Goal: Task Accomplishment & Management: Manage account settings

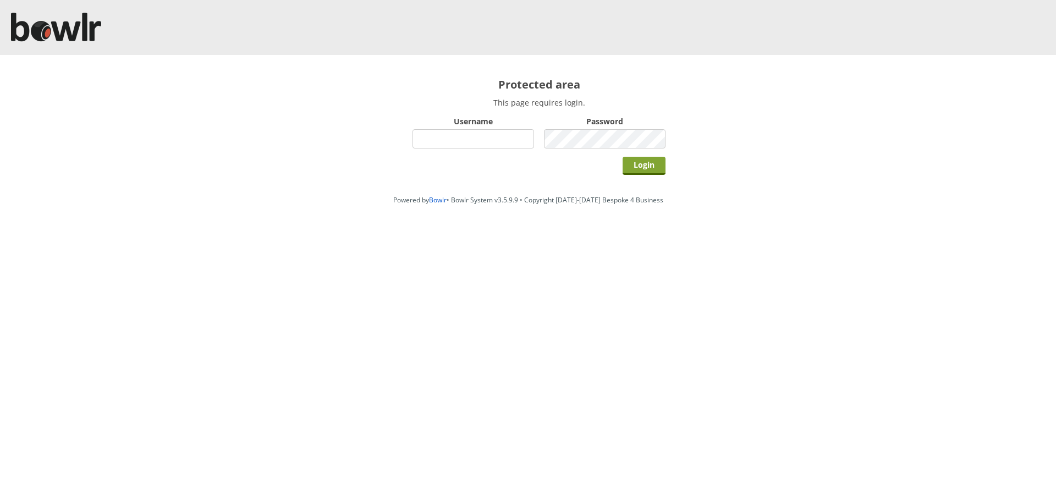
type input "hornseaindoorbowlsclub"
click at [628, 173] on div "Login" at bounding box center [539, 165] width 253 height 28
click at [629, 171] on input "Login" at bounding box center [644, 166] width 43 height 18
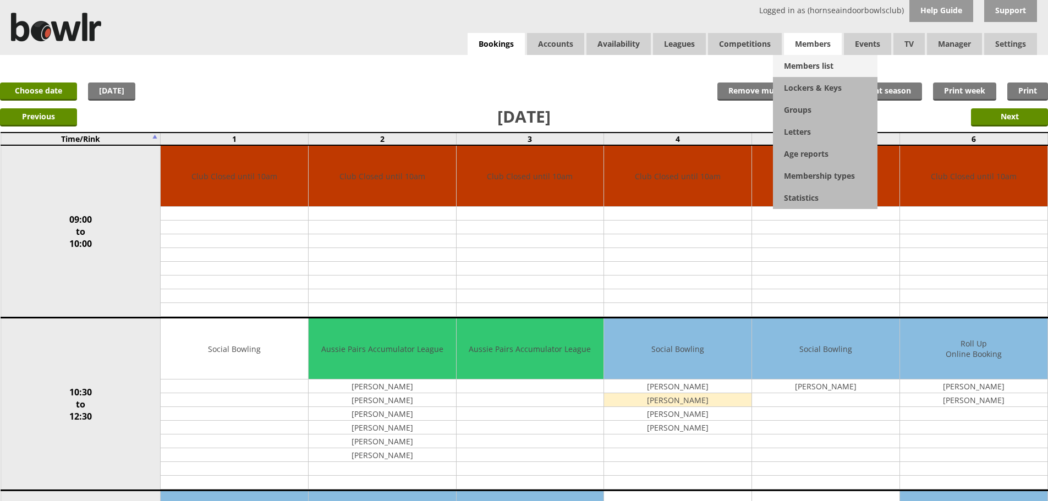
click at [807, 61] on link "Members list" at bounding box center [825, 66] width 105 height 22
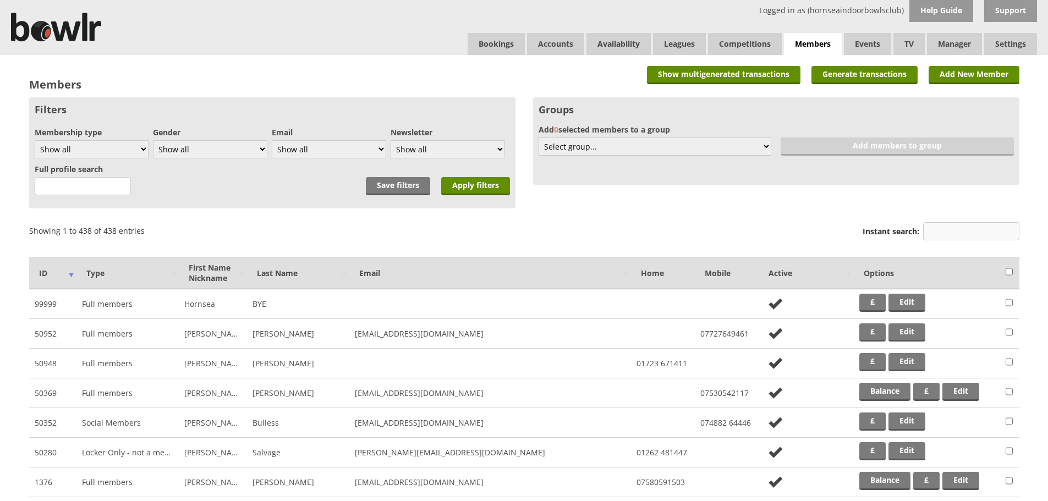
click at [944, 225] on input "Instant search:" at bounding box center [971, 231] width 96 height 18
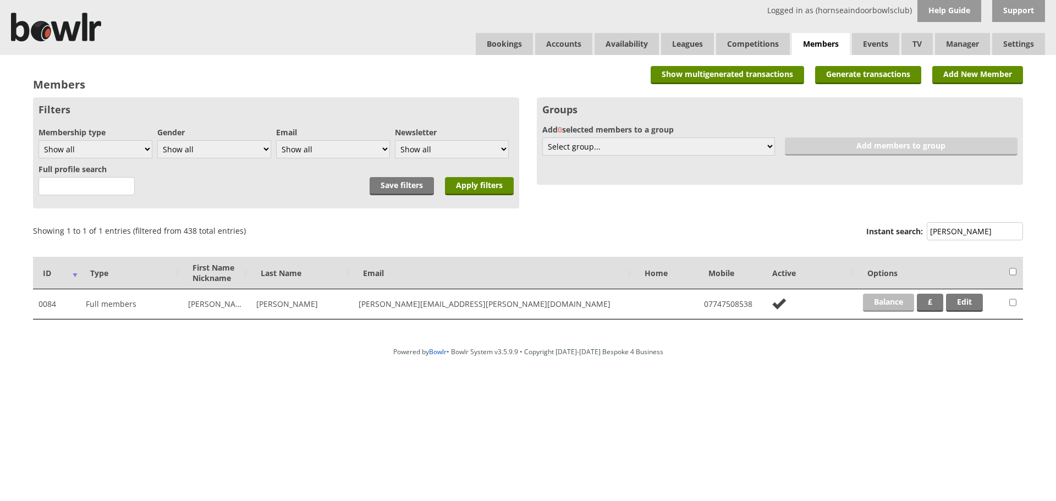
type input "horner"
click at [875, 303] on link "Balance" at bounding box center [888, 303] width 51 height 18
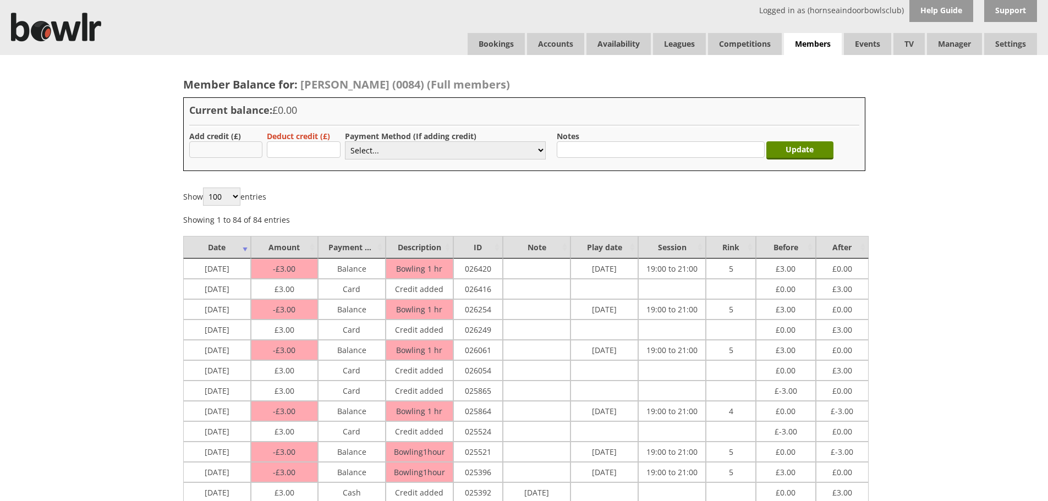
click at [239, 145] on input "text" at bounding box center [226, 149] width 74 height 17
type input "3.00"
click at [364, 151] on select "Select... Cash Card Cheque Bank Transfer Other Member Card Gift Voucher Balance" at bounding box center [445, 150] width 201 height 18
select select "2"
click at [345, 141] on select "Select... Cash Card Cheque Bank Transfer Other Member Card Gift Voucher Balance" at bounding box center [445, 150] width 201 height 18
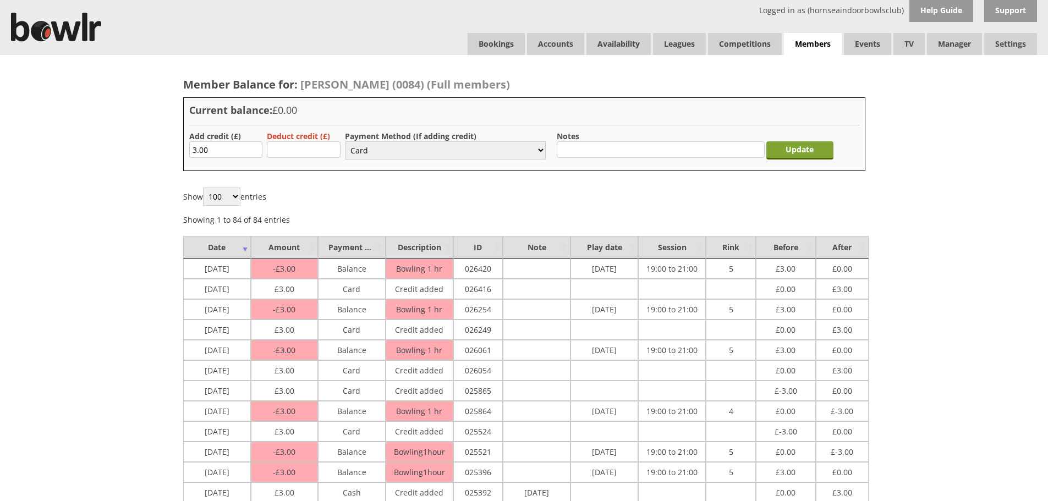
click at [796, 146] on input "Update" at bounding box center [799, 150] width 67 height 18
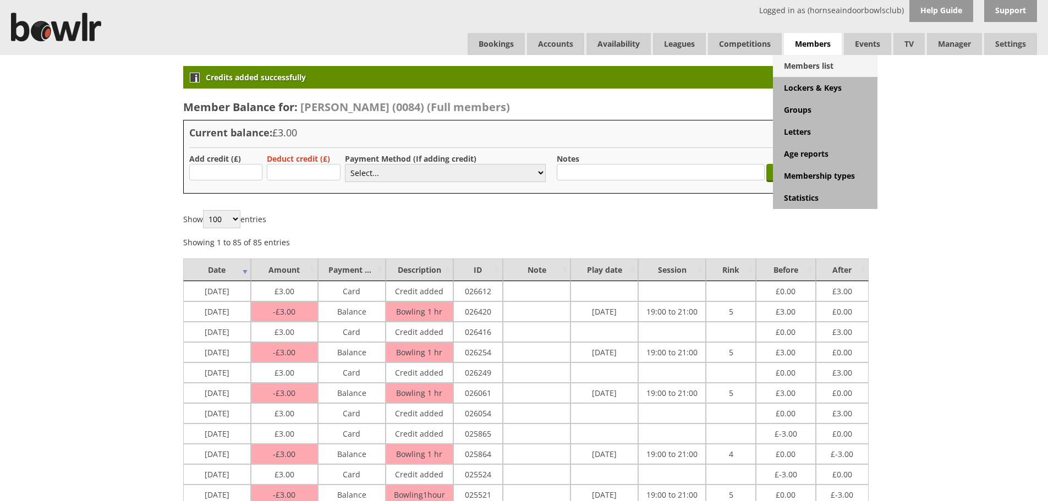
click at [800, 71] on link "Members list" at bounding box center [825, 66] width 105 height 22
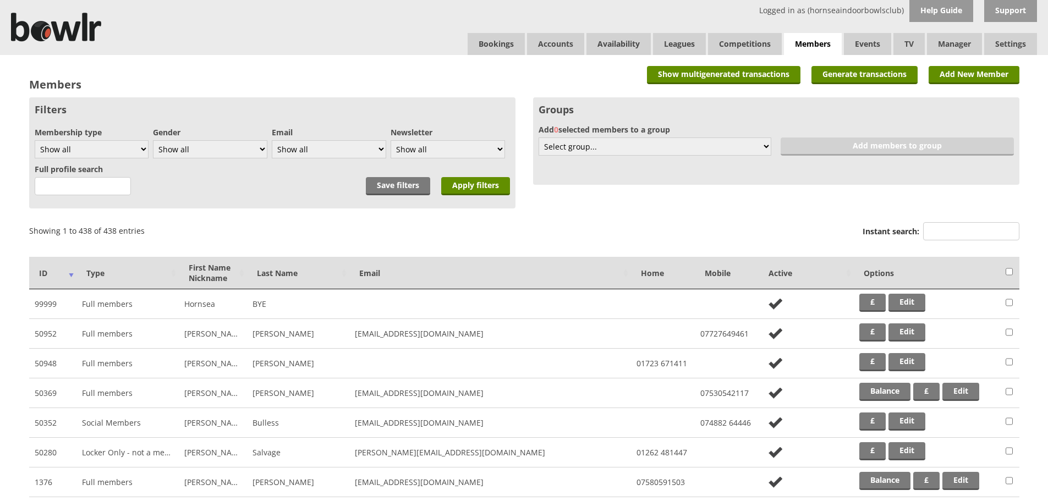
click at [975, 222] on div "Instant search:" at bounding box center [941, 233] width 157 height 26
click at [975, 230] on input "Instant search:" at bounding box center [971, 231] width 96 height 18
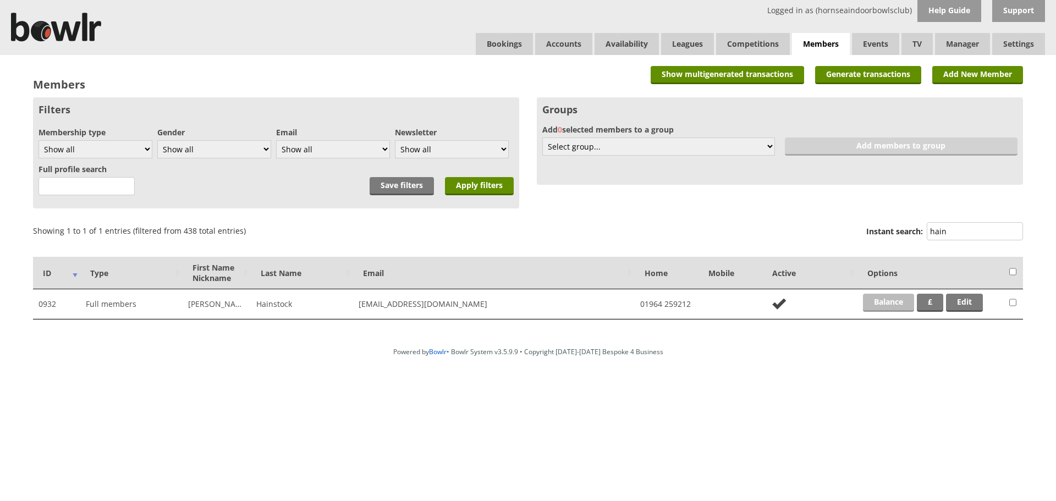
type input "hain"
click at [900, 303] on link "Balance" at bounding box center [888, 303] width 51 height 18
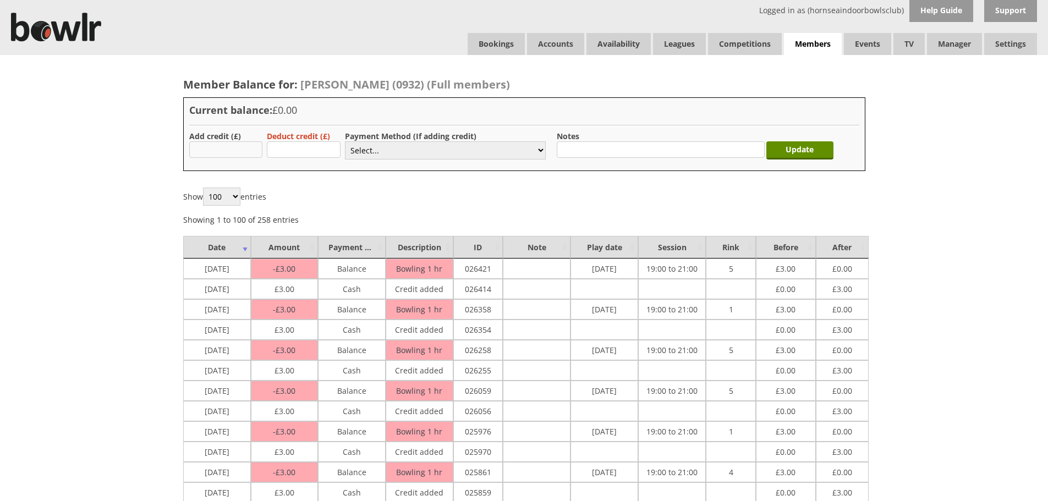
click at [223, 152] on input "text" at bounding box center [226, 149] width 74 height 17
type input "3.00"
click at [387, 144] on select "Select... Cash Card Cheque Bank Transfer Other Member Card Gift Voucher Balance" at bounding box center [445, 150] width 201 height 18
select select "1"
click at [345, 141] on select "Select... Cash Card Cheque Bank Transfer Other Member Card Gift Voucher Balance" at bounding box center [445, 150] width 201 height 18
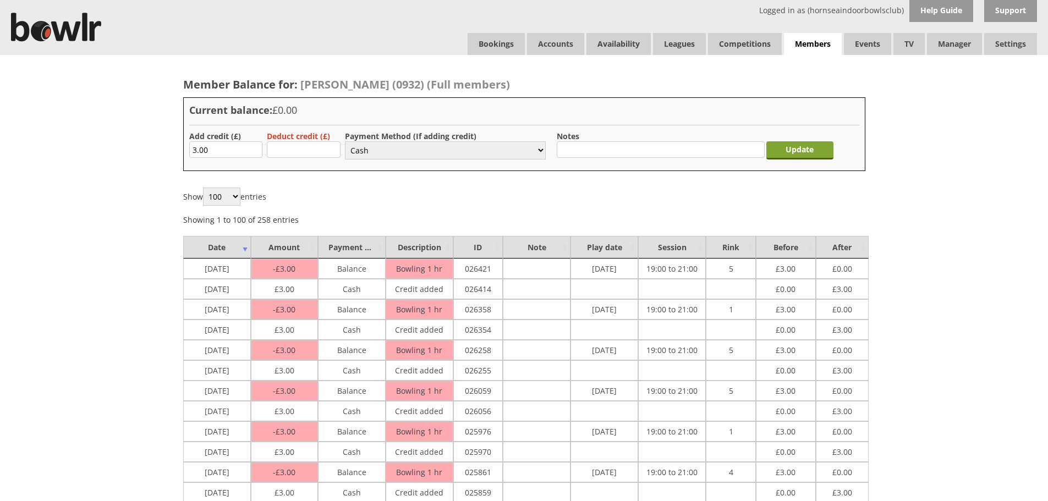
click at [789, 150] on input "Update" at bounding box center [799, 150] width 67 height 18
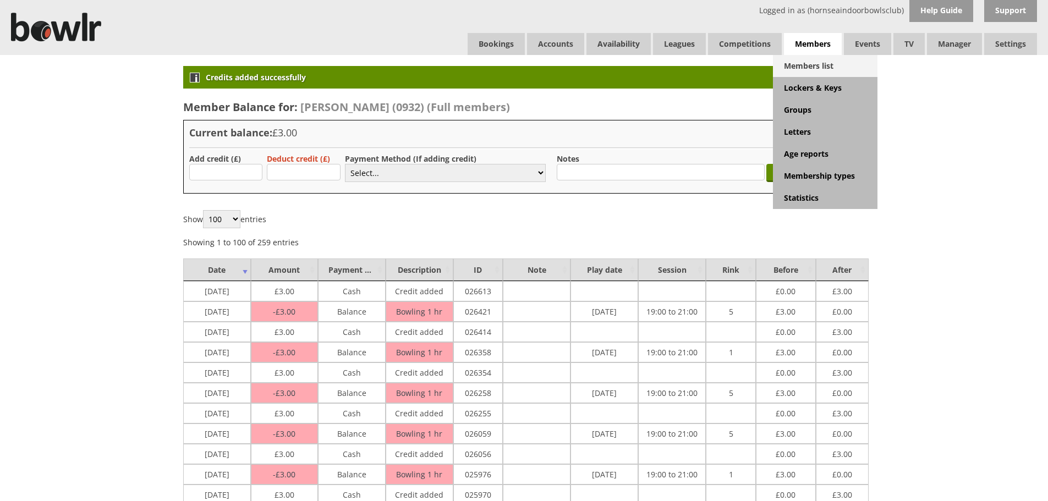
click at [829, 57] on link "Members list" at bounding box center [825, 66] width 105 height 22
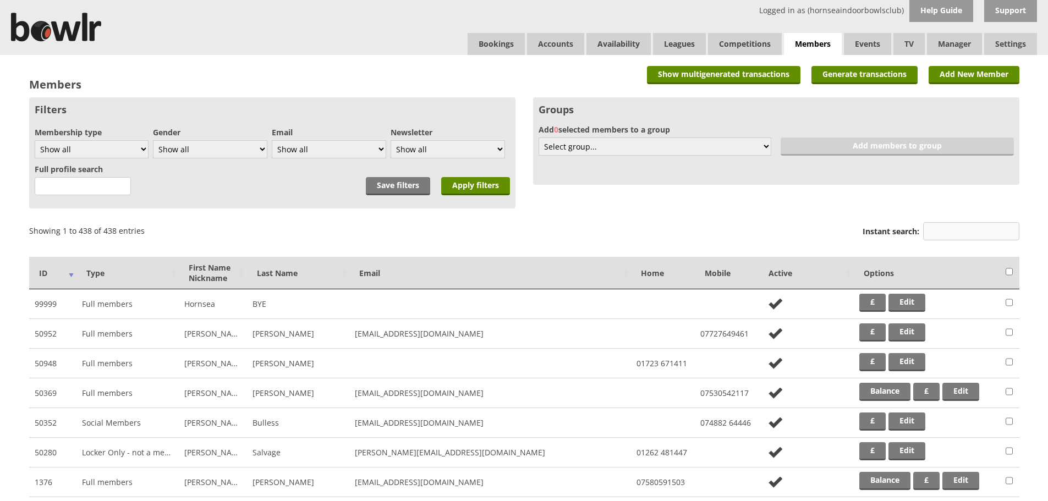
click at [937, 228] on input "Instant search:" at bounding box center [971, 231] width 96 height 18
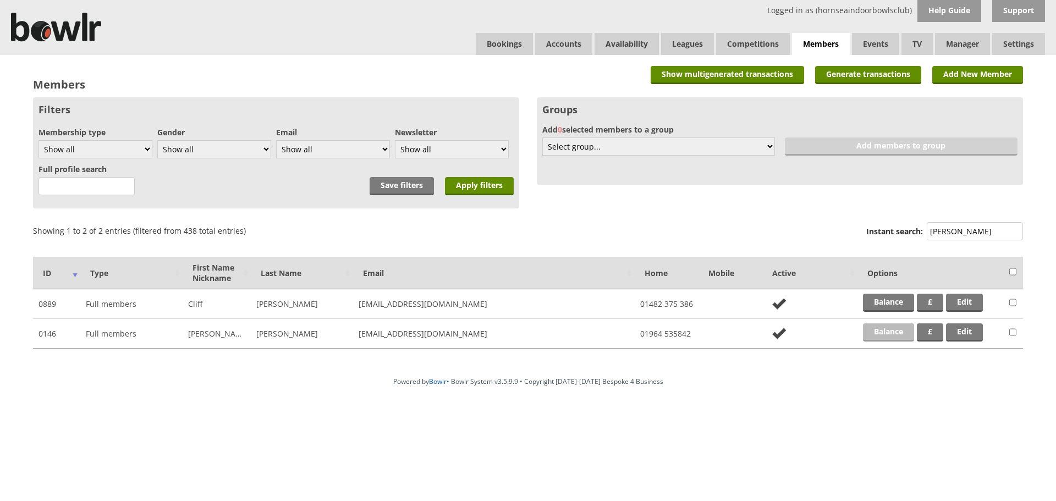
type input "holm"
click at [881, 336] on link "Balance" at bounding box center [888, 332] width 51 height 18
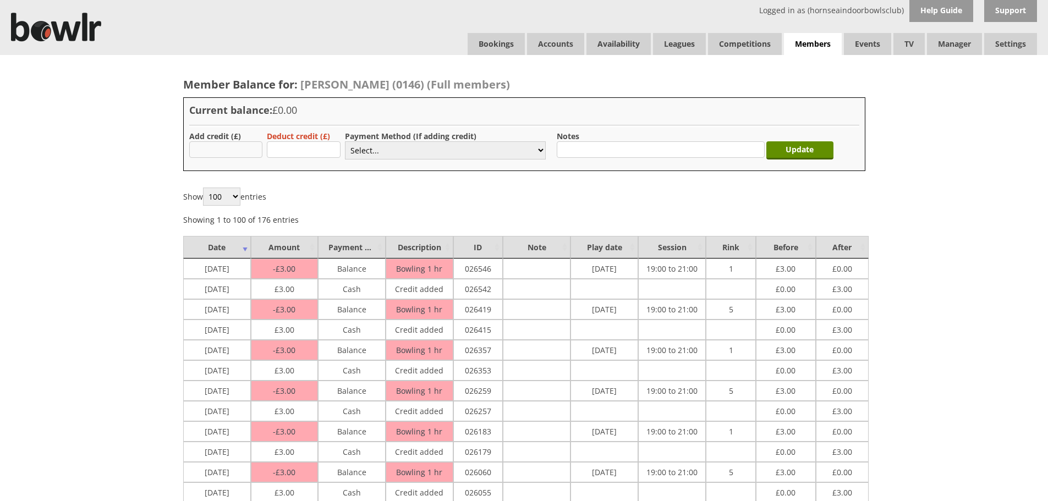
click at [224, 149] on input "text" at bounding box center [226, 149] width 74 height 17
type input "3.00"
click at [376, 148] on select "Select... Cash Card Cheque Bank Transfer Other Member Card Gift Voucher Balance" at bounding box center [445, 150] width 201 height 18
select select "1"
click at [345, 141] on select "Select... Cash Card Cheque Bank Transfer Other Member Card Gift Voucher Balance" at bounding box center [445, 150] width 201 height 18
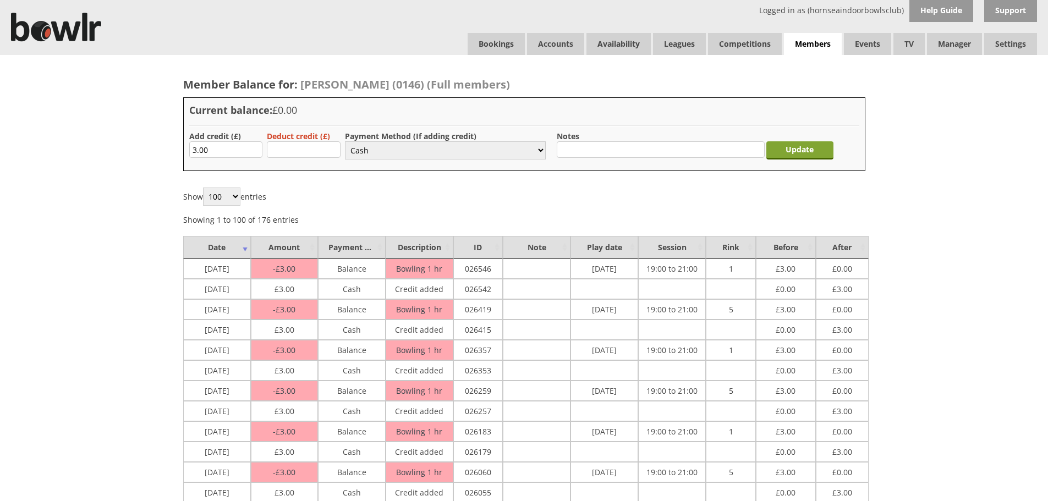
click at [820, 157] on input "Update" at bounding box center [799, 150] width 67 height 18
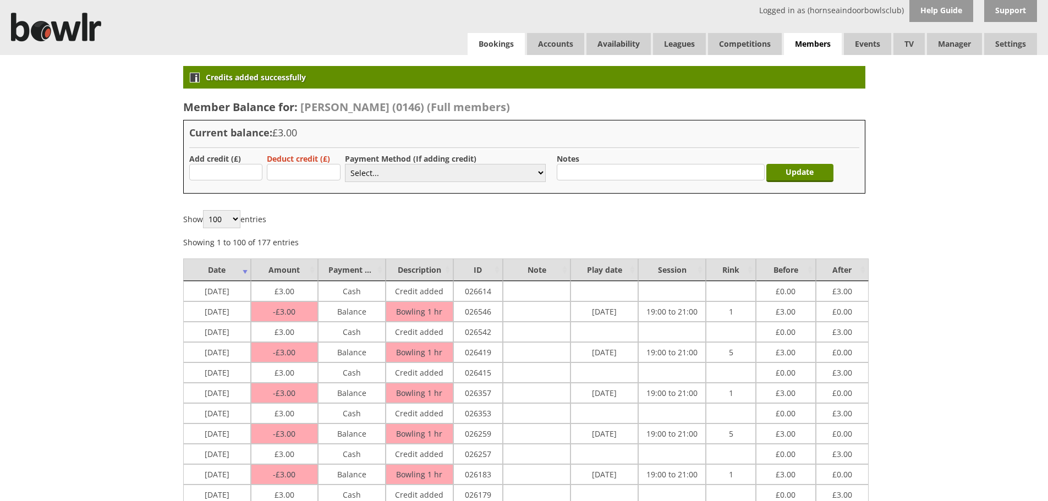
click at [496, 39] on link "Bookings" at bounding box center [496, 44] width 57 height 22
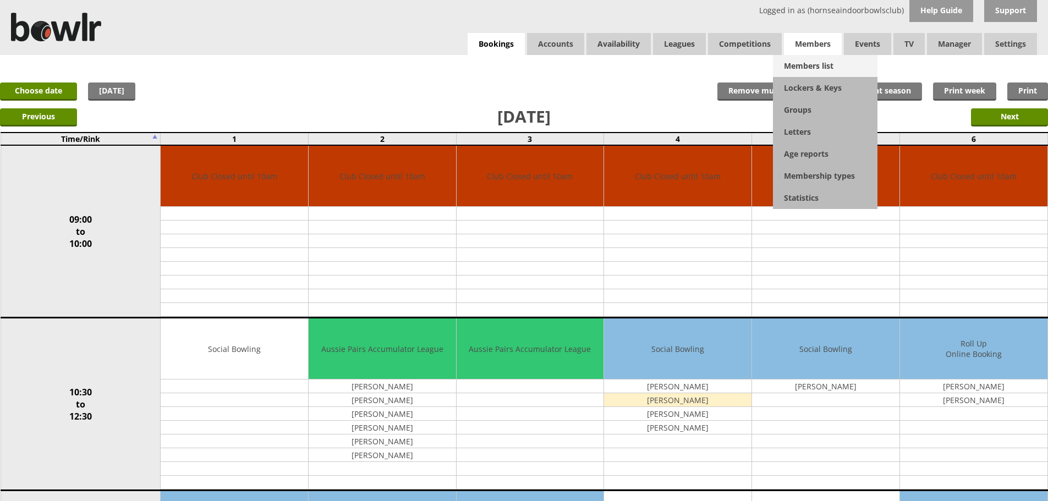
click at [804, 69] on link "Members list" at bounding box center [825, 66] width 105 height 22
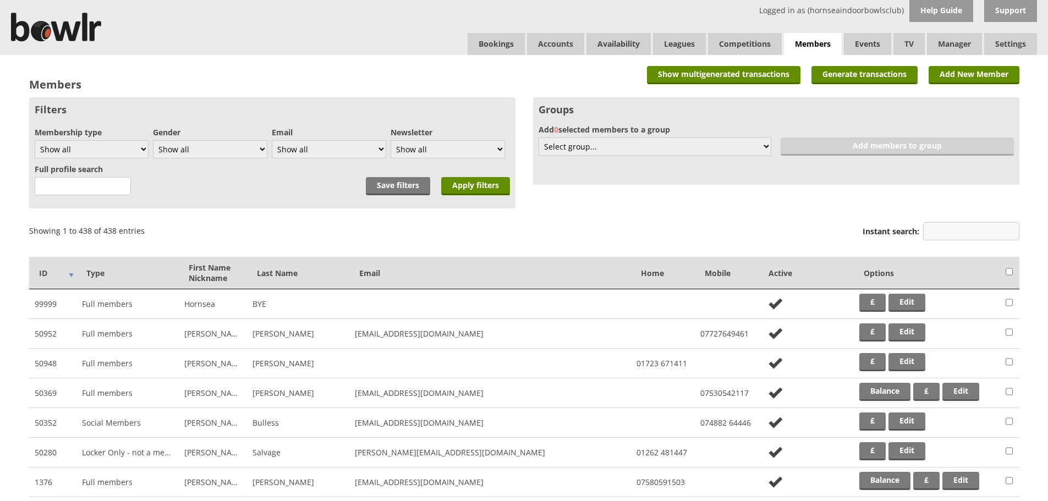
click at [945, 235] on input "Instant search:" at bounding box center [971, 231] width 96 height 18
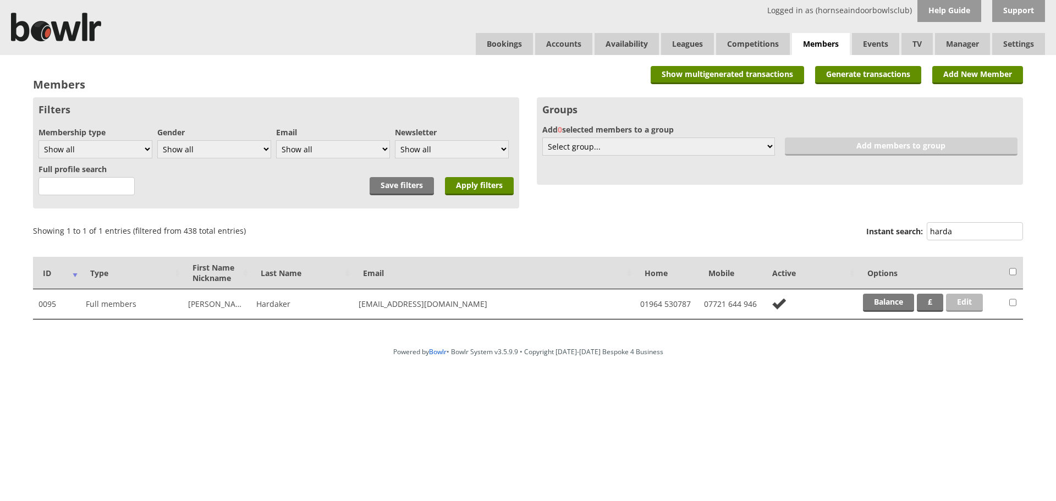
type input "harda"
click at [976, 301] on link "Edit" at bounding box center [964, 303] width 37 height 18
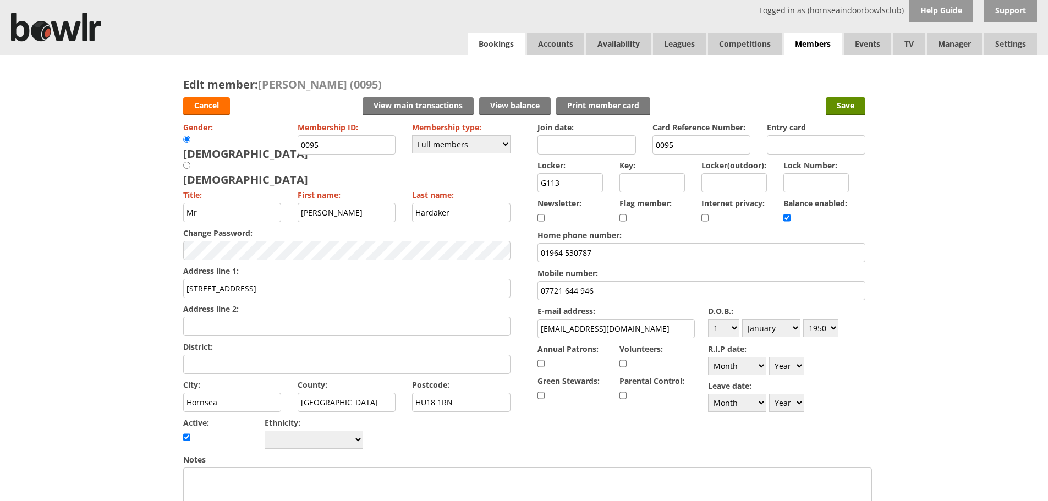
click at [504, 46] on link "Bookings" at bounding box center [496, 44] width 57 height 22
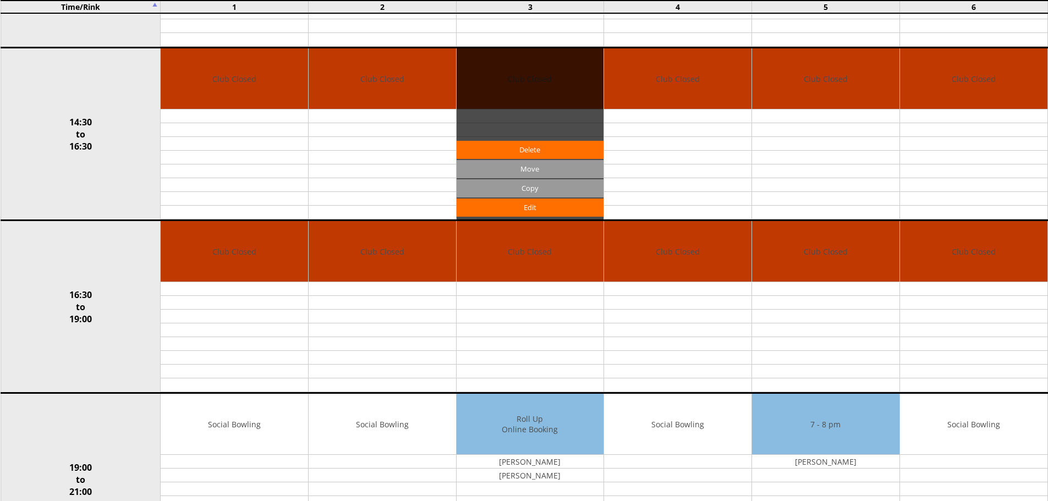
scroll to position [715, 0]
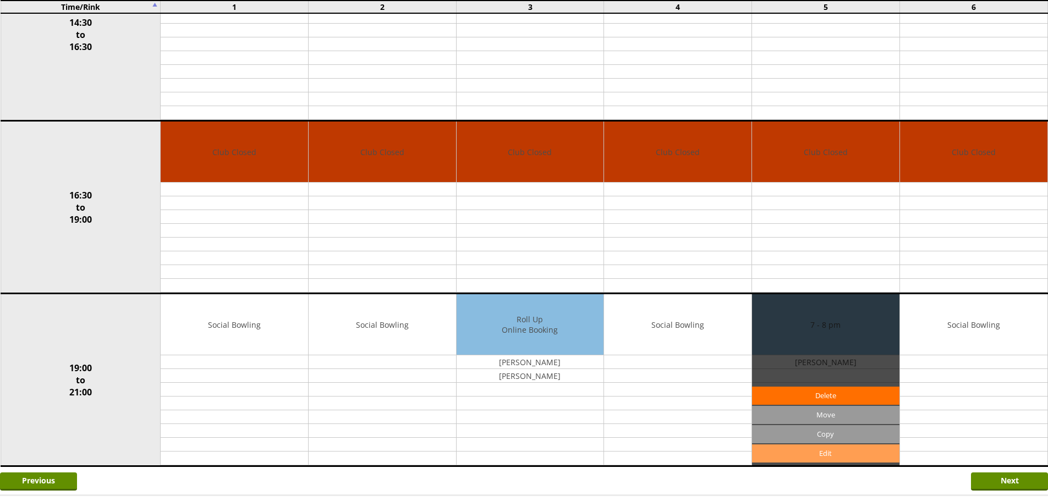
click at [838, 457] on link "Edit" at bounding box center [825, 454] width 147 height 18
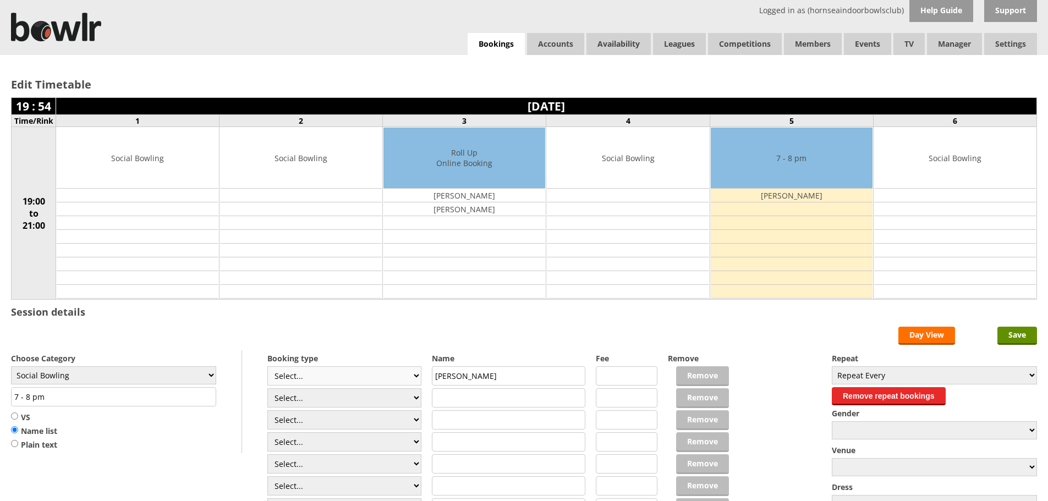
click at [357, 383] on select "Select... Club Competition (Member) Club Competition (Visitor) National (Member…" at bounding box center [344, 375] width 154 height 19
select select "1_54"
click at [267, 366] on select "Select... Club Competition (Member) Club Competition (Visitor) National (Member…" at bounding box center [344, 375] width 154 height 19
type input "Social Bowling"
type input "3.0000"
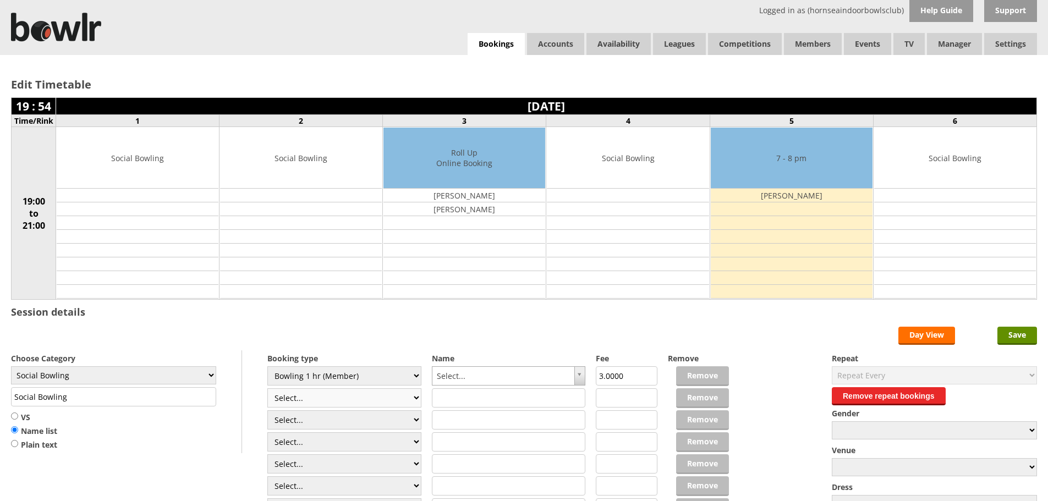
click at [337, 399] on select "Select... Club Competition (Member) Club Competition (Visitor) National (Member…" at bounding box center [344, 397] width 154 height 19
select select "1_54"
click at [267, 388] on select "Select... Club Competition (Member) Club Competition (Visitor) National (Member…" at bounding box center [344, 397] width 154 height 19
type input "3.0000"
click at [322, 421] on select "Select... Club Competition (Member) Club Competition (Visitor) National (Member…" at bounding box center [344, 419] width 154 height 19
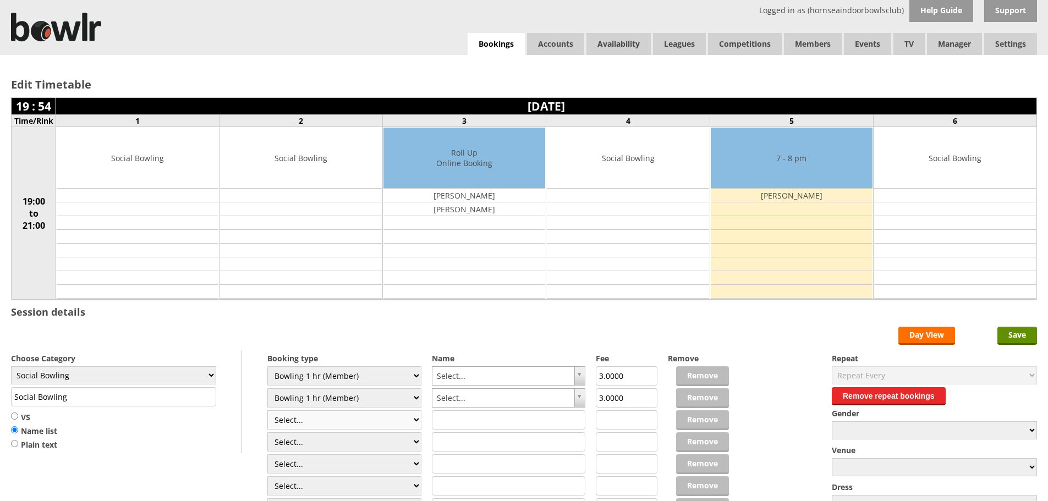
select select "1_54"
click at [267, 410] on select "Select... Club Competition (Member) Club Competition (Visitor) National (Member…" at bounding box center [344, 419] width 154 height 19
type input "3.0000"
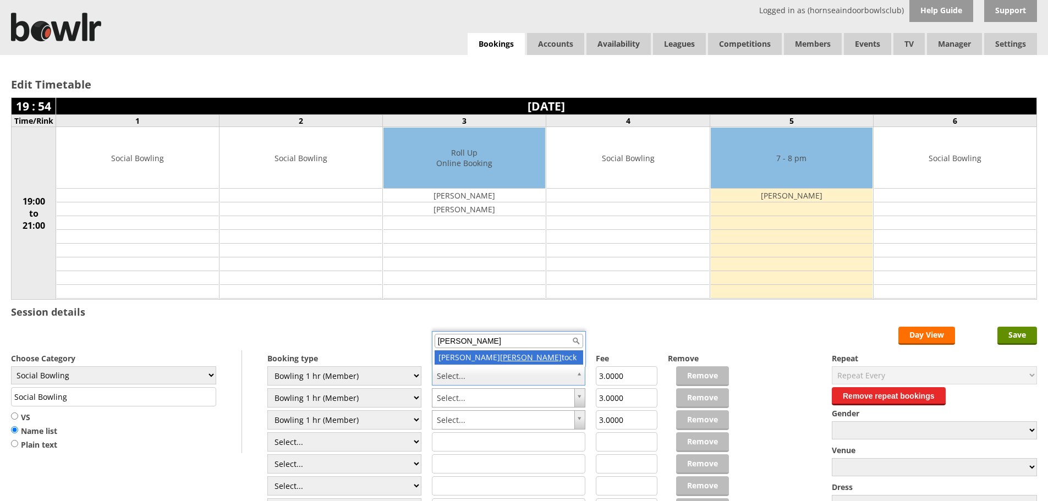
type input "[PERSON_NAME]"
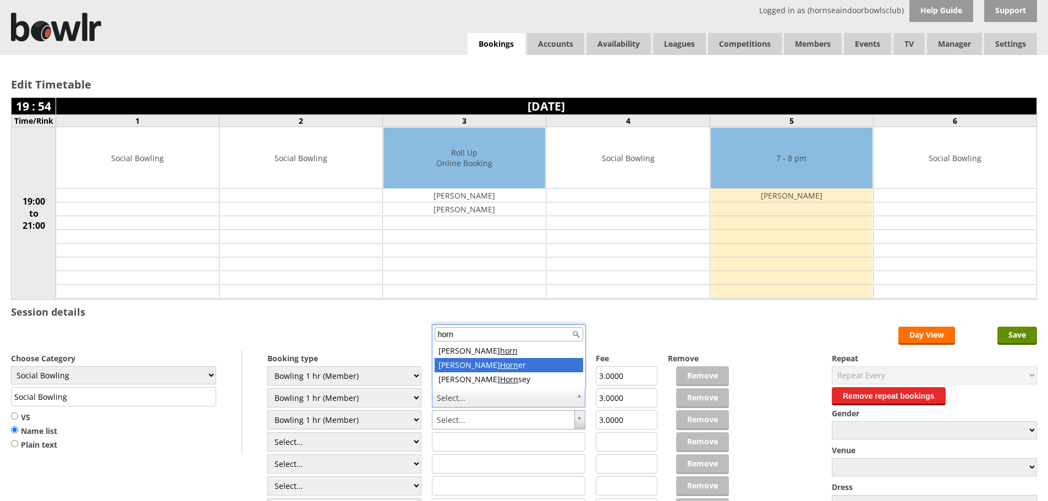
type input "horn"
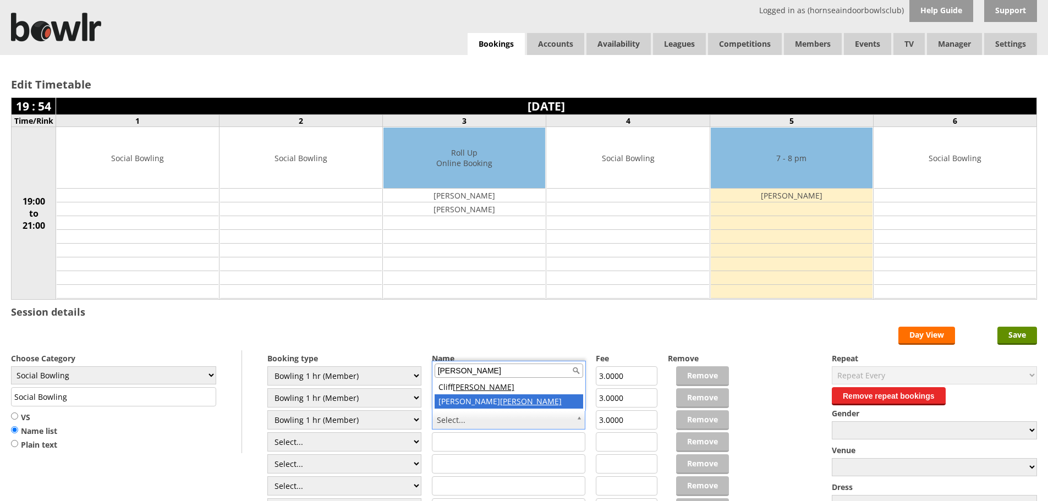
type input "[PERSON_NAME]"
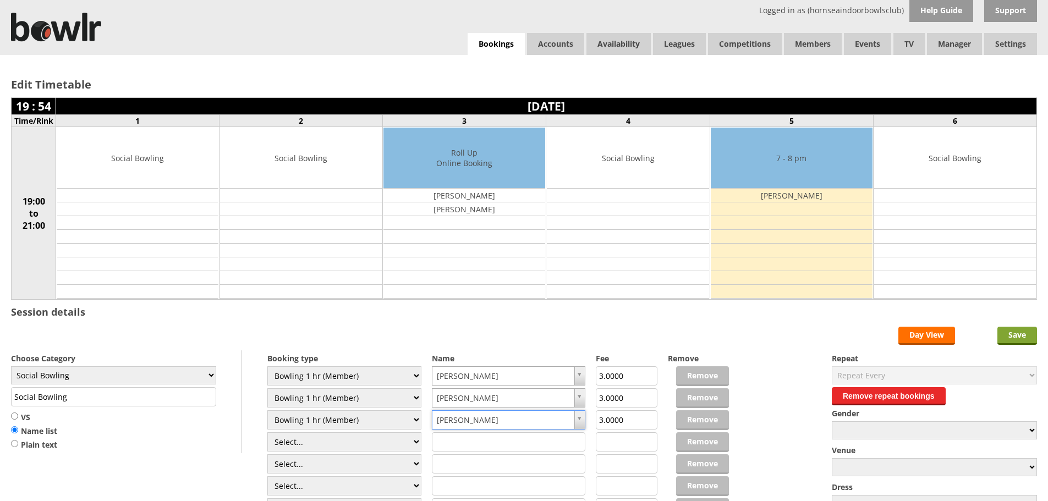
click at [1036, 333] on input "Save" at bounding box center [1017, 336] width 40 height 18
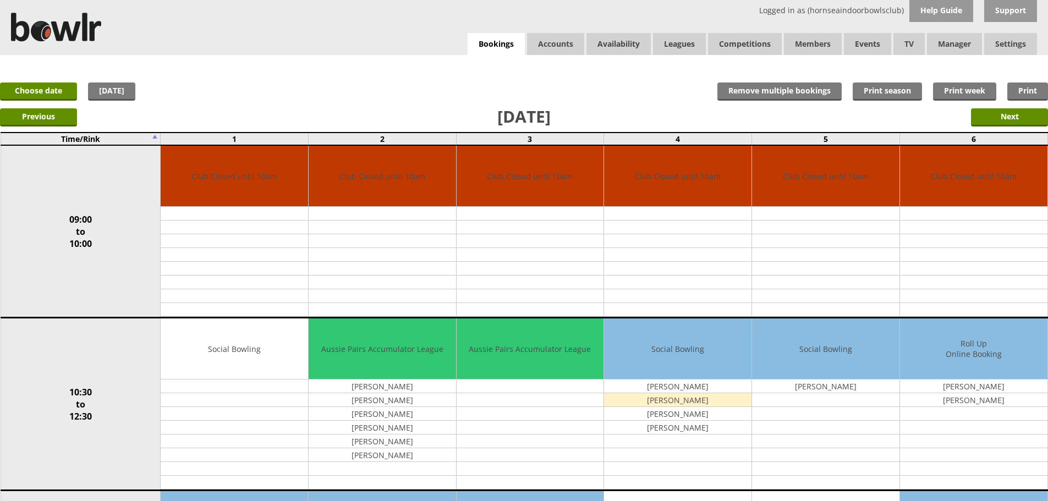
click at [496, 58] on div "x Move Booking Move to other date: 22-08-2025 09:00 to 10:00 10:30 to 12:30 12:…" at bounding box center [524, 66] width 1048 height 22
click at [495, 52] on link "Bookings" at bounding box center [496, 44] width 57 height 23
